Goal: Task Accomplishment & Management: Use online tool/utility

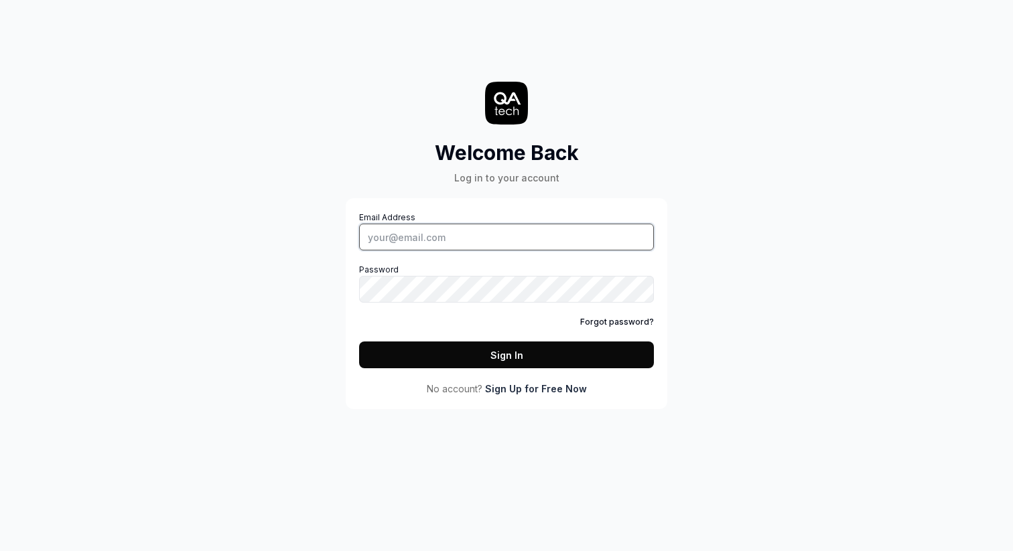
type input "[EMAIL_ADDRESS][DOMAIN_NAME]"
click at [477, 355] on button "Sign In" at bounding box center [506, 355] width 295 height 27
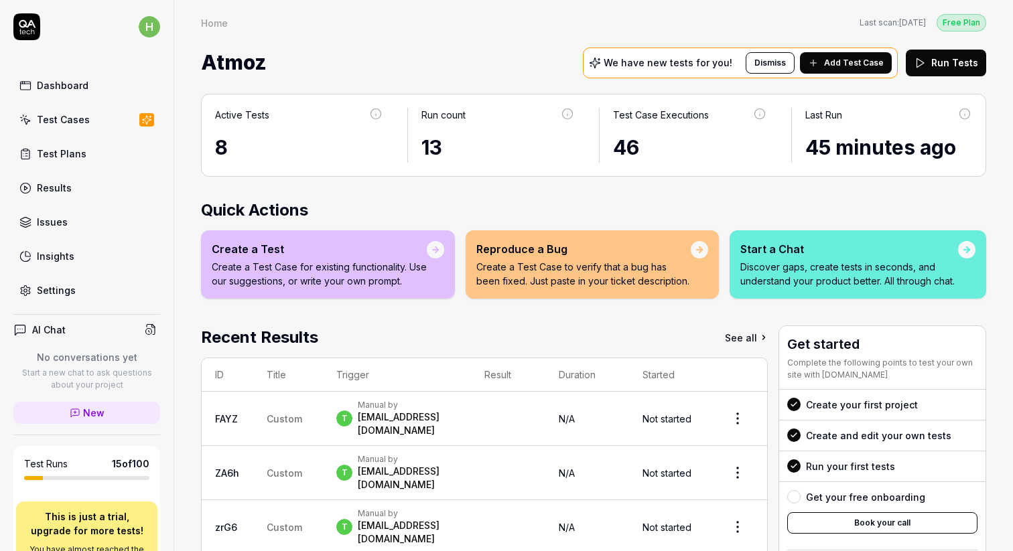
click at [76, 125] on div "Test Cases" at bounding box center [63, 120] width 53 height 14
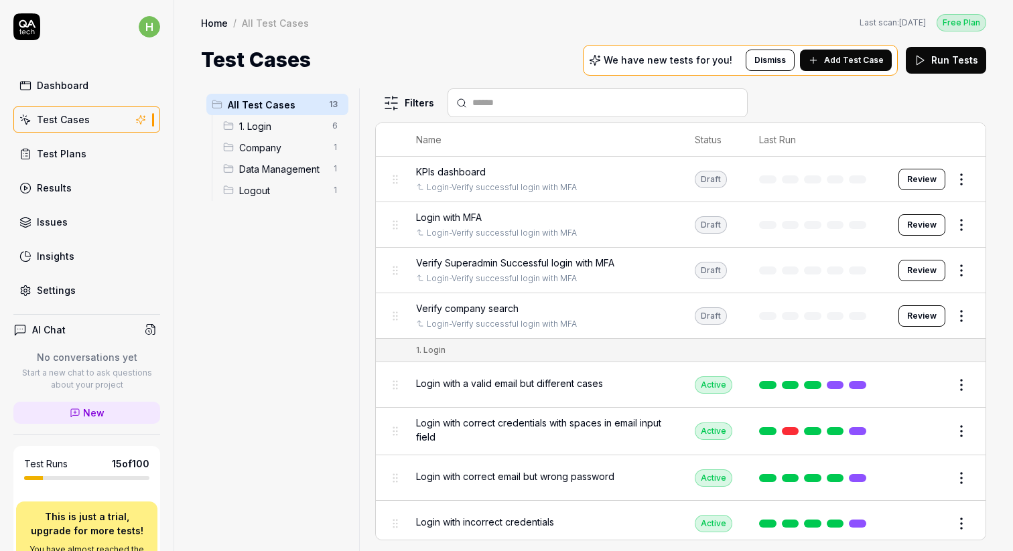
click at [522, 169] on div "KPIs dashboard" at bounding box center [542, 172] width 252 height 14
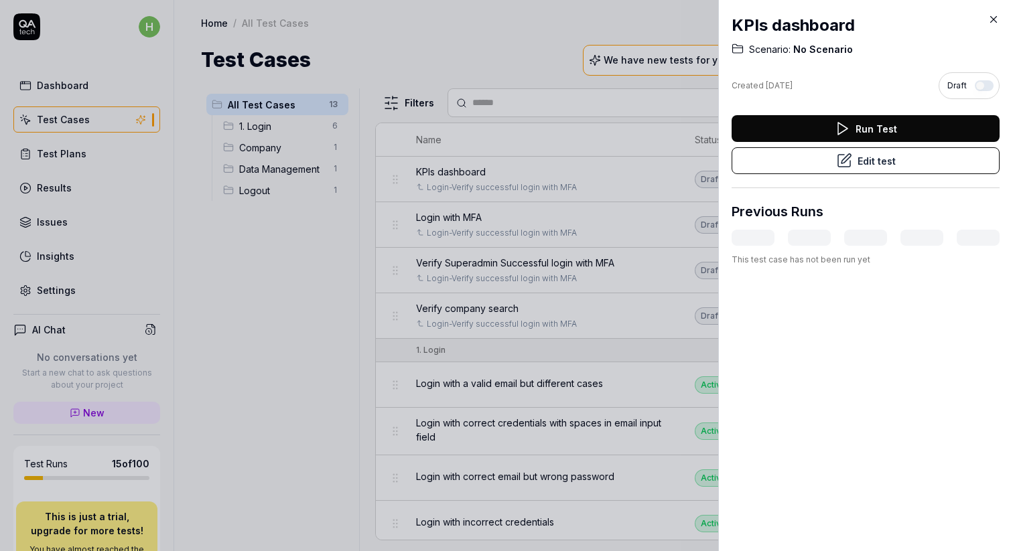
click at [863, 131] on button "Run Test" at bounding box center [865, 128] width 268 height 27
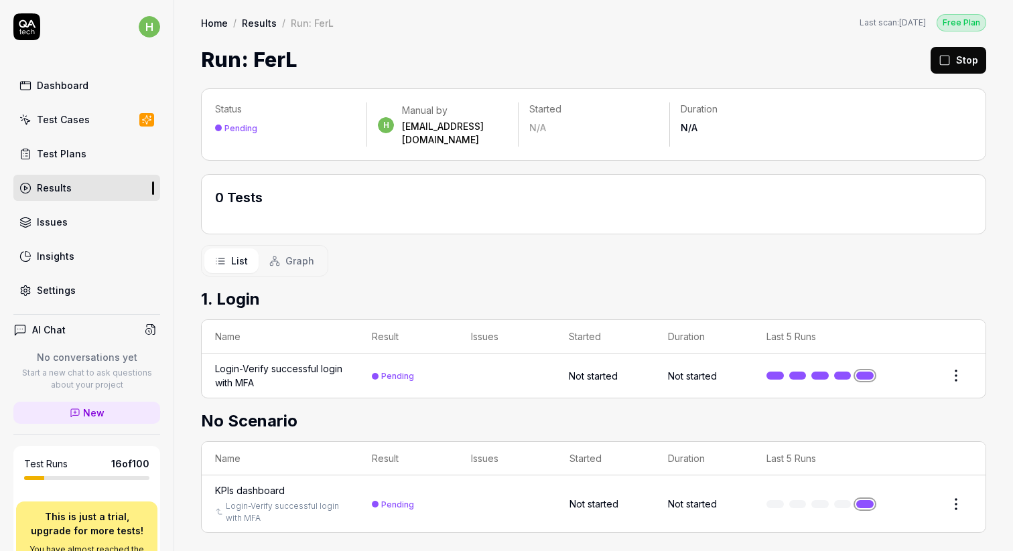
click at [297, 362] on div "Login-Verify successful login with MFA" at bounding box center [280, 376] width 130 height 28
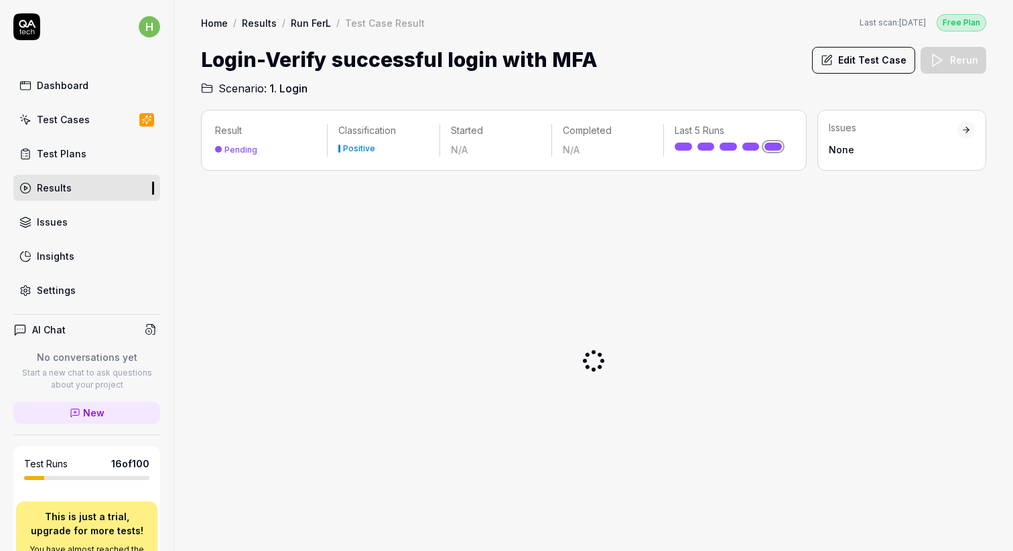
click at [52, 121] on div "Test Cases" at bounding box center [63, 120] width 53 height 14
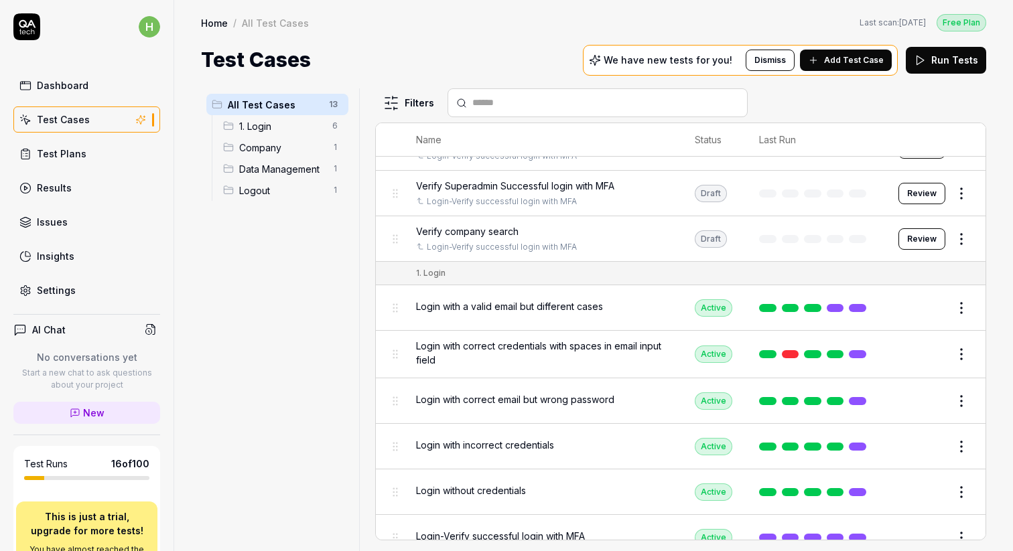
scroll to position [78, 0]
click at [457, 307] on span "Login with a valid email but different cases" at bounding box center [509, 306] width 187 height 14
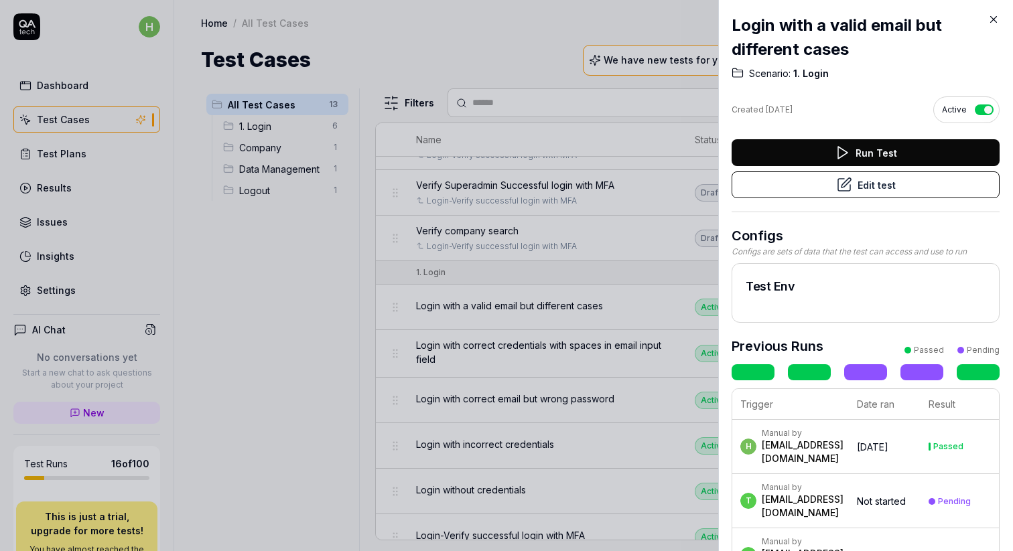
click at [806, 151] on button "Run Test" at bounding box center [865, 152] width 268 height 27
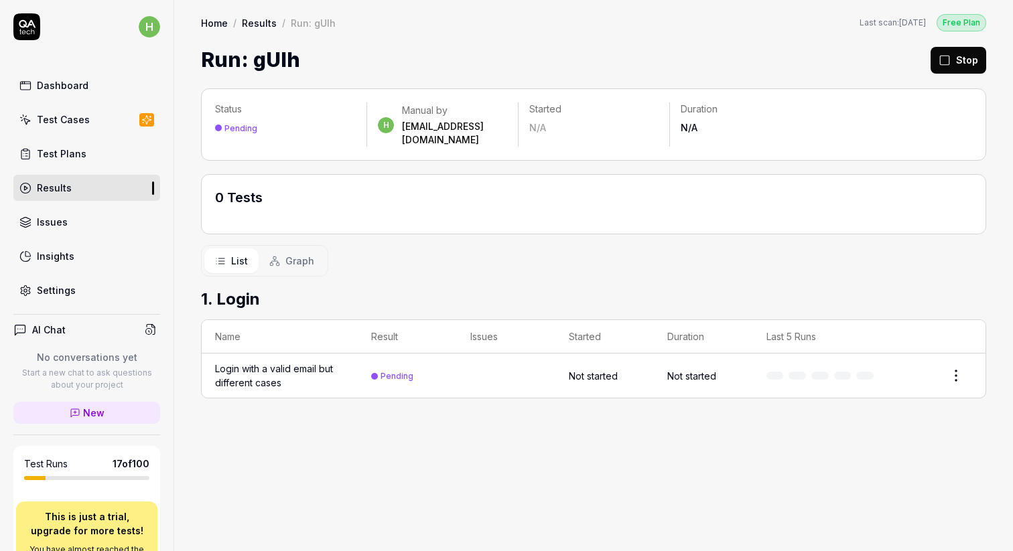
click at [265, 370] on div "Login with a valid email but different cases" at bounding box center [279, 376] width 129 height 28
